Goal: Browse casually

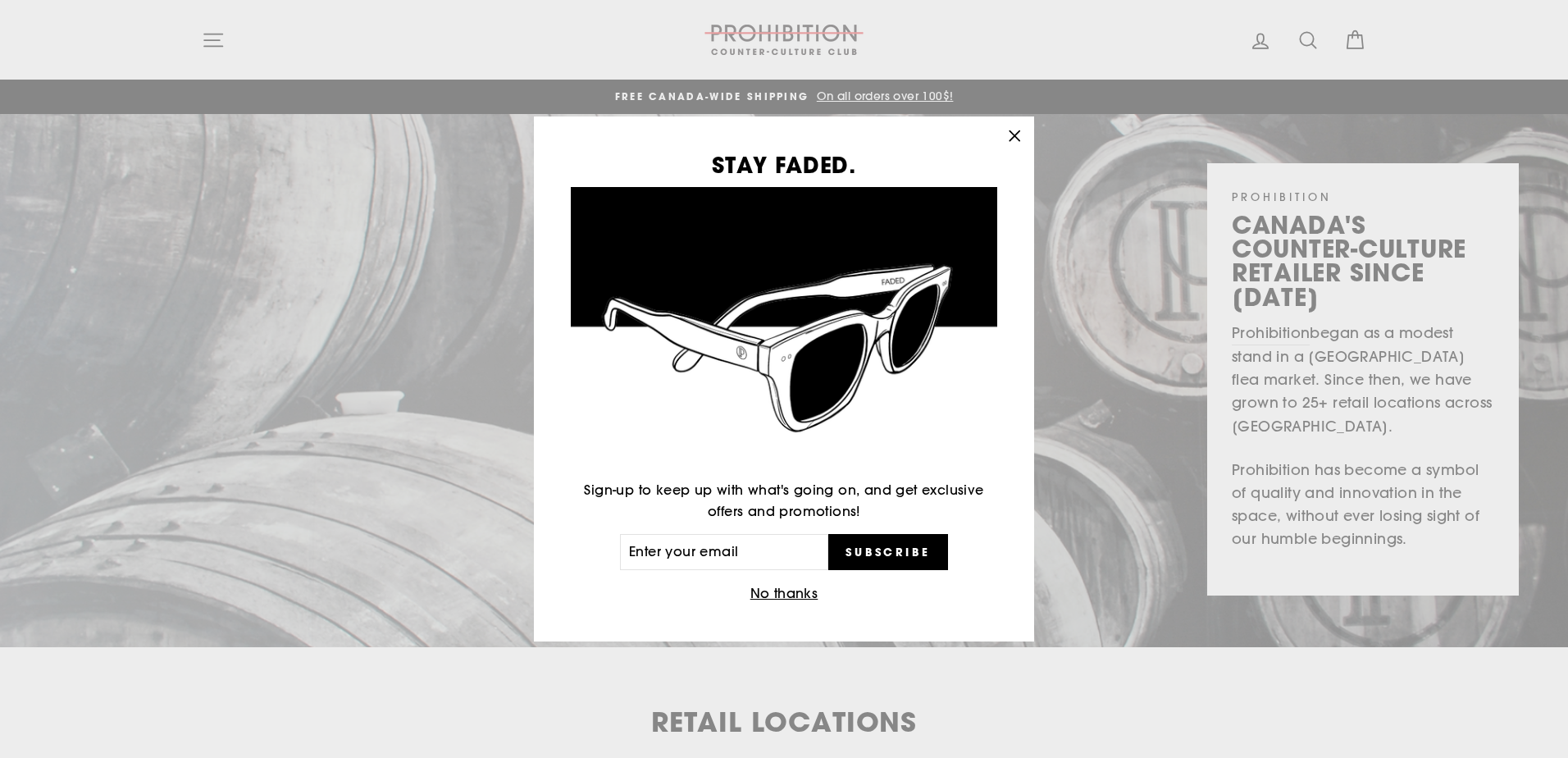
click at [1016, 126] on icon "button" at bounding box center [1014, 137] width 23 height 23
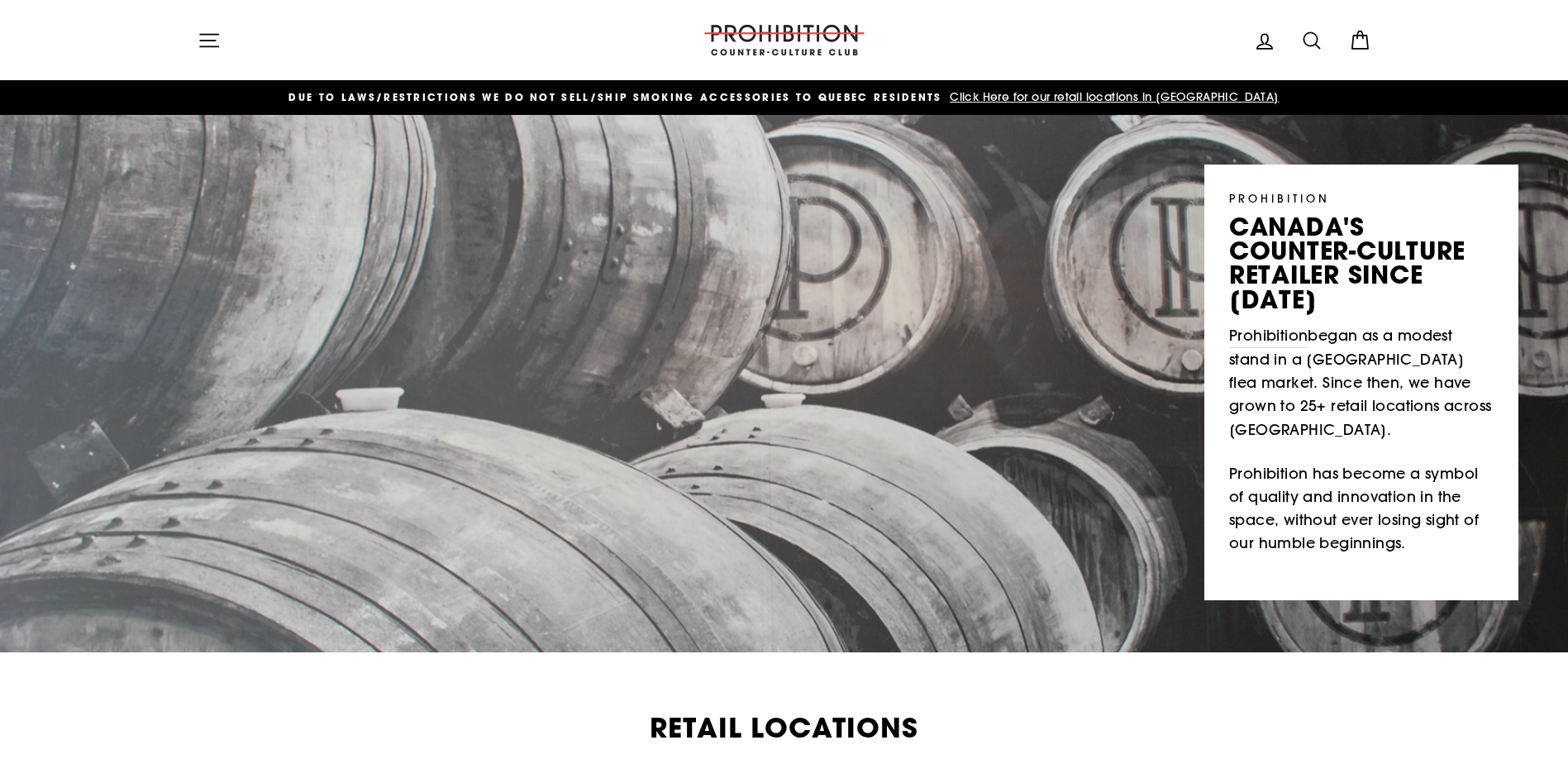
click at [208, 45] on icon "button" at bounding box center [209, 41] width 23 height 23
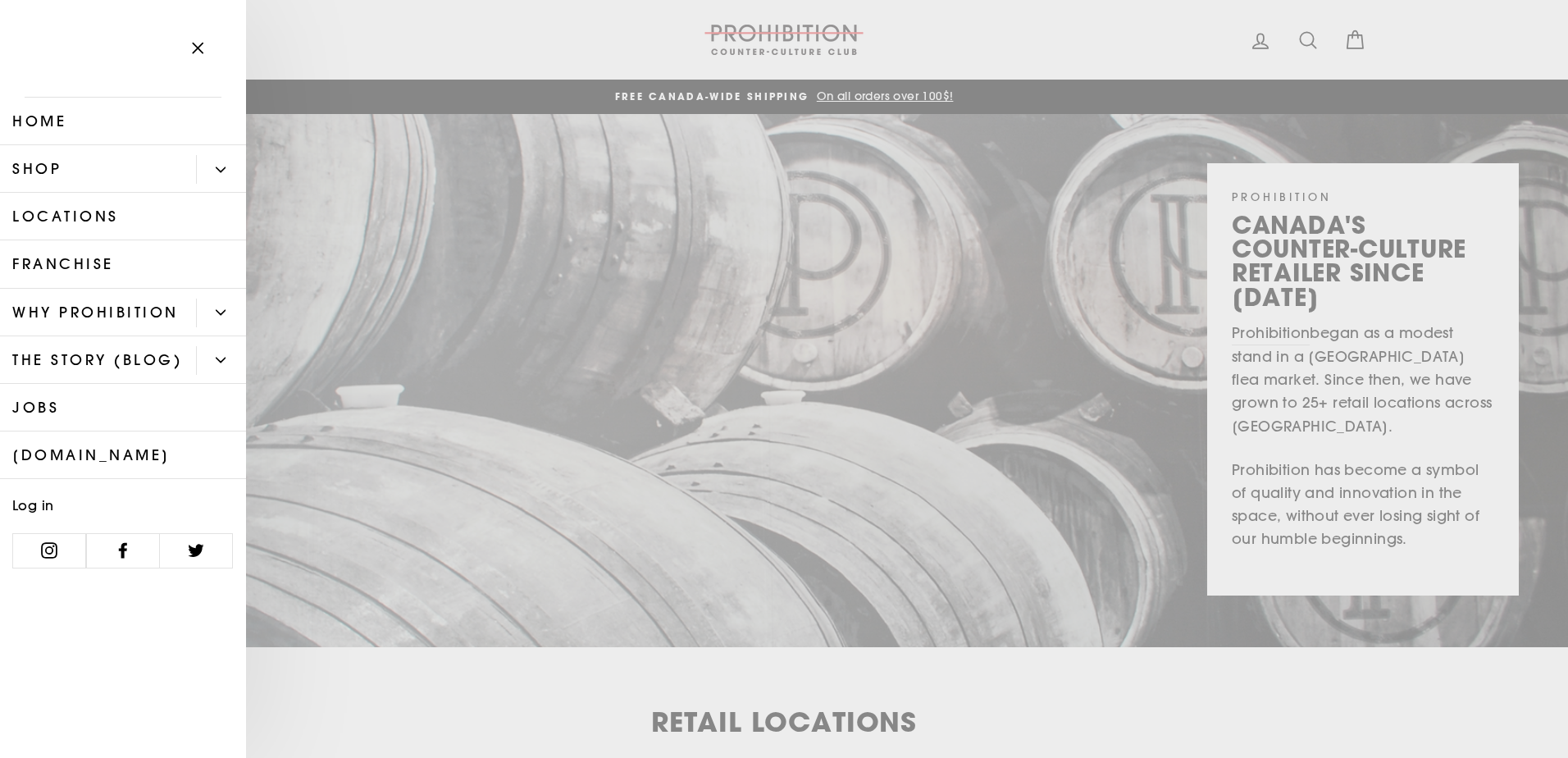
click at [99, 171] on link "Shop" at bounding box center [98, 168] width 196 height 47
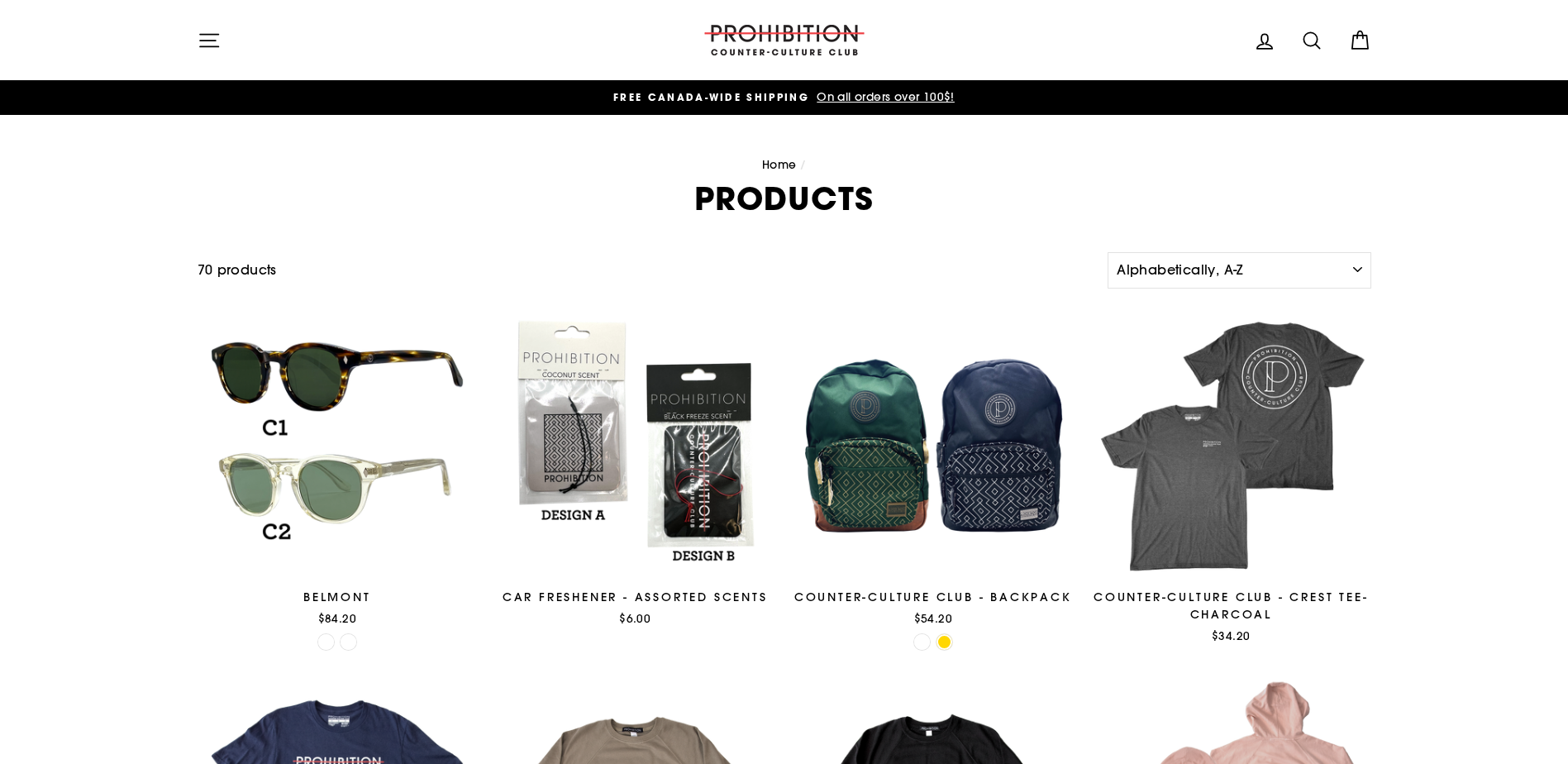
click at [209, 31] on icon "button" at bounding box center [209, 41] width 23 height 23
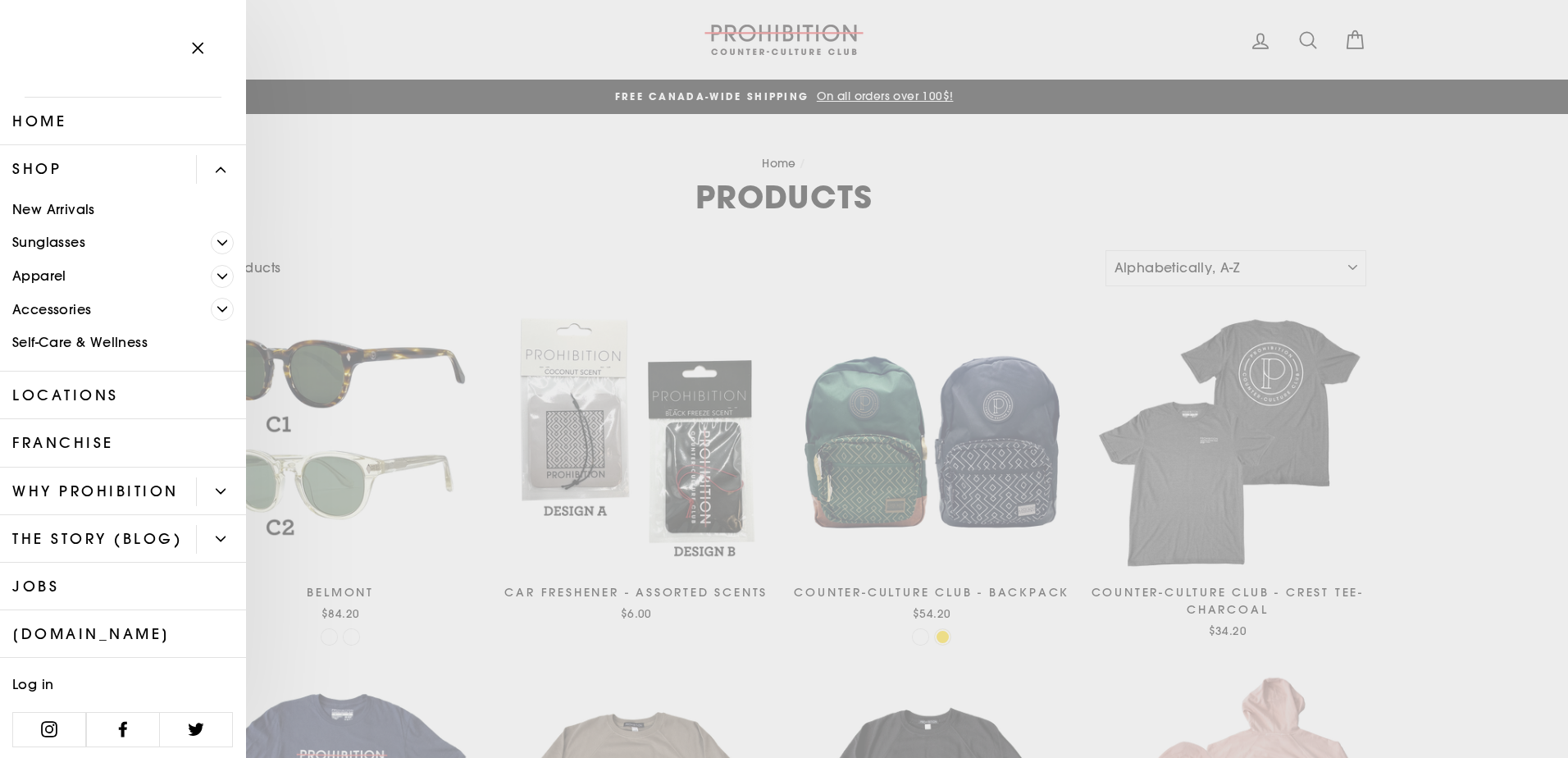
click at [75, 563] on link "THE STORY (BLOG)" at bounding box center [98, 539] width 196 height 47
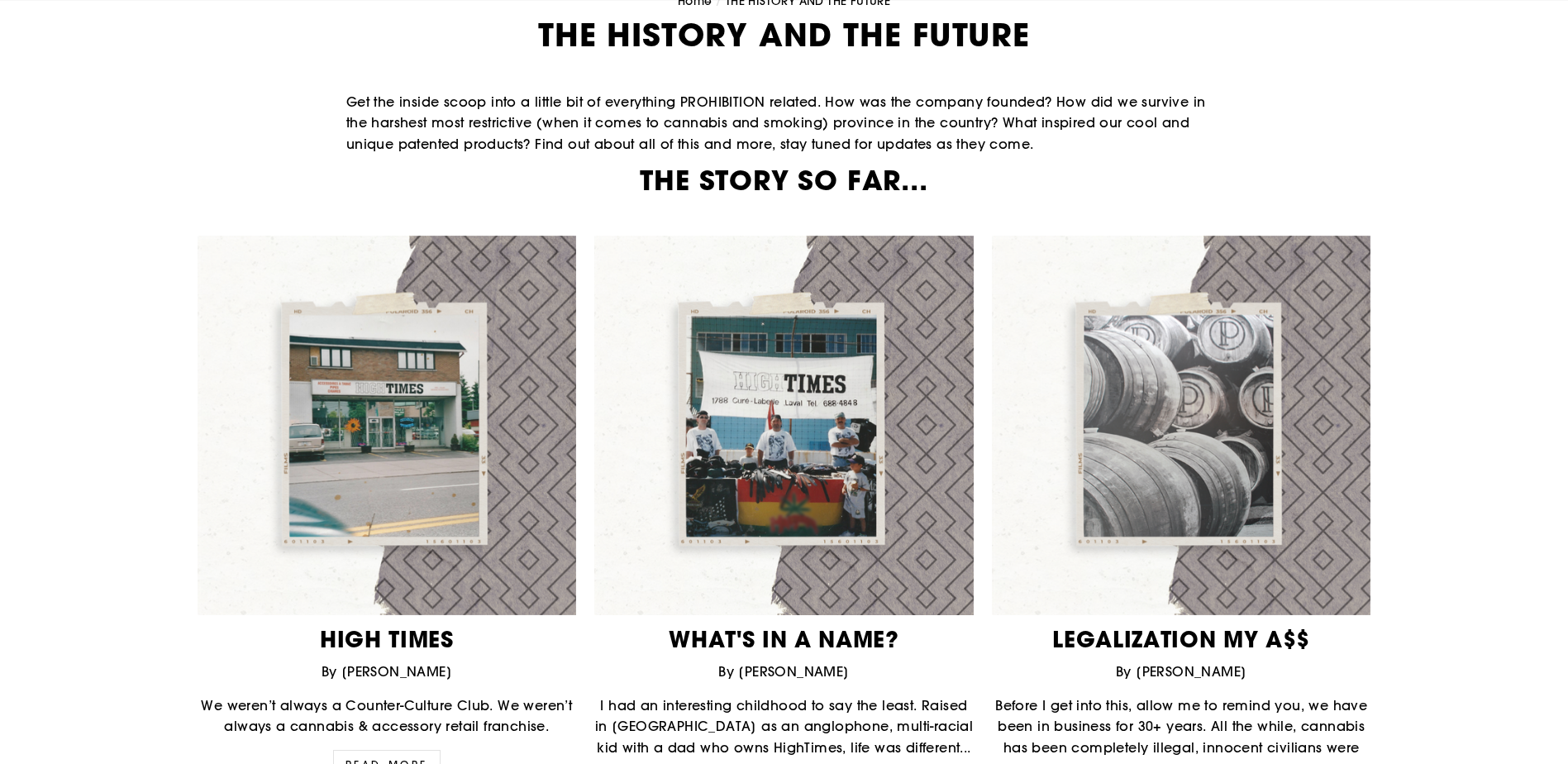
scroll to position [166, 0]
